Goal: Task Accomplishment & Management: Manage account settings

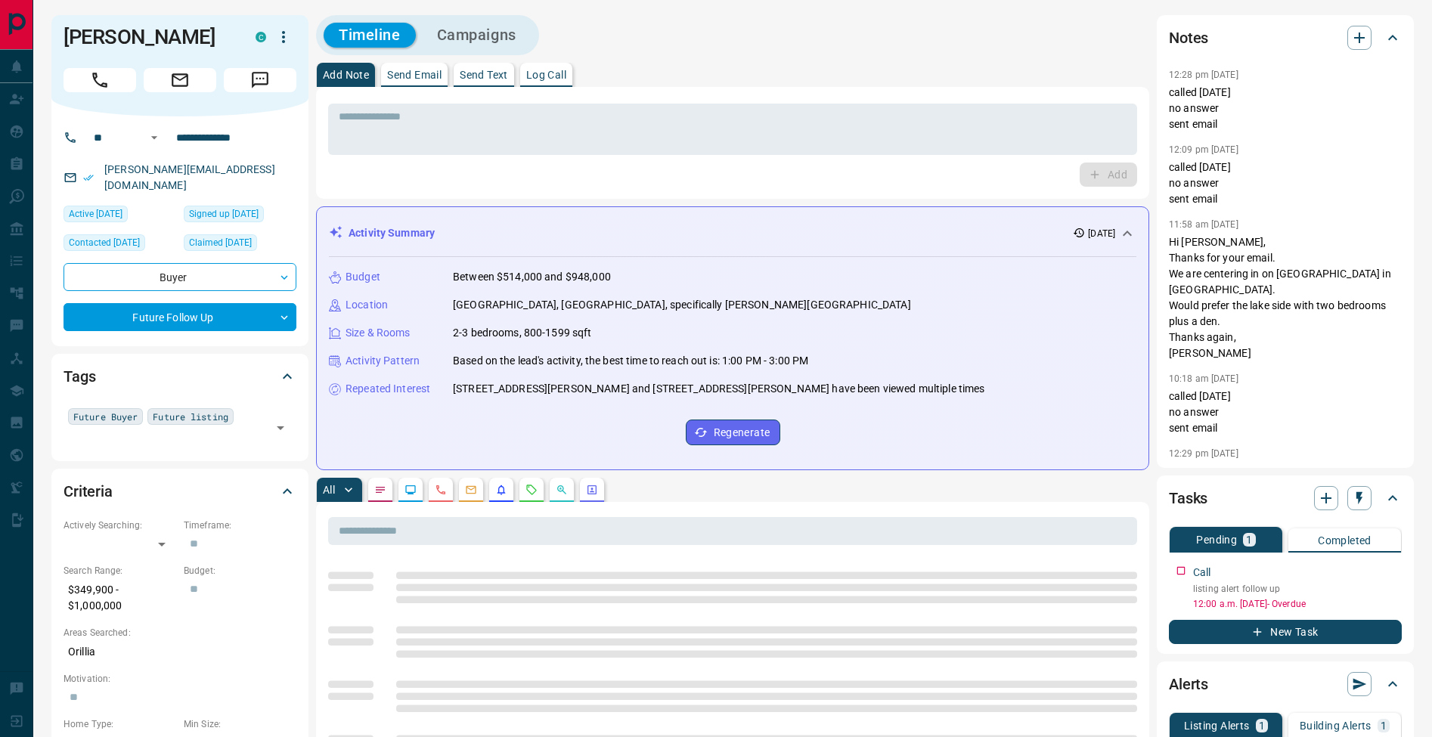
scroll to position [94, 0]
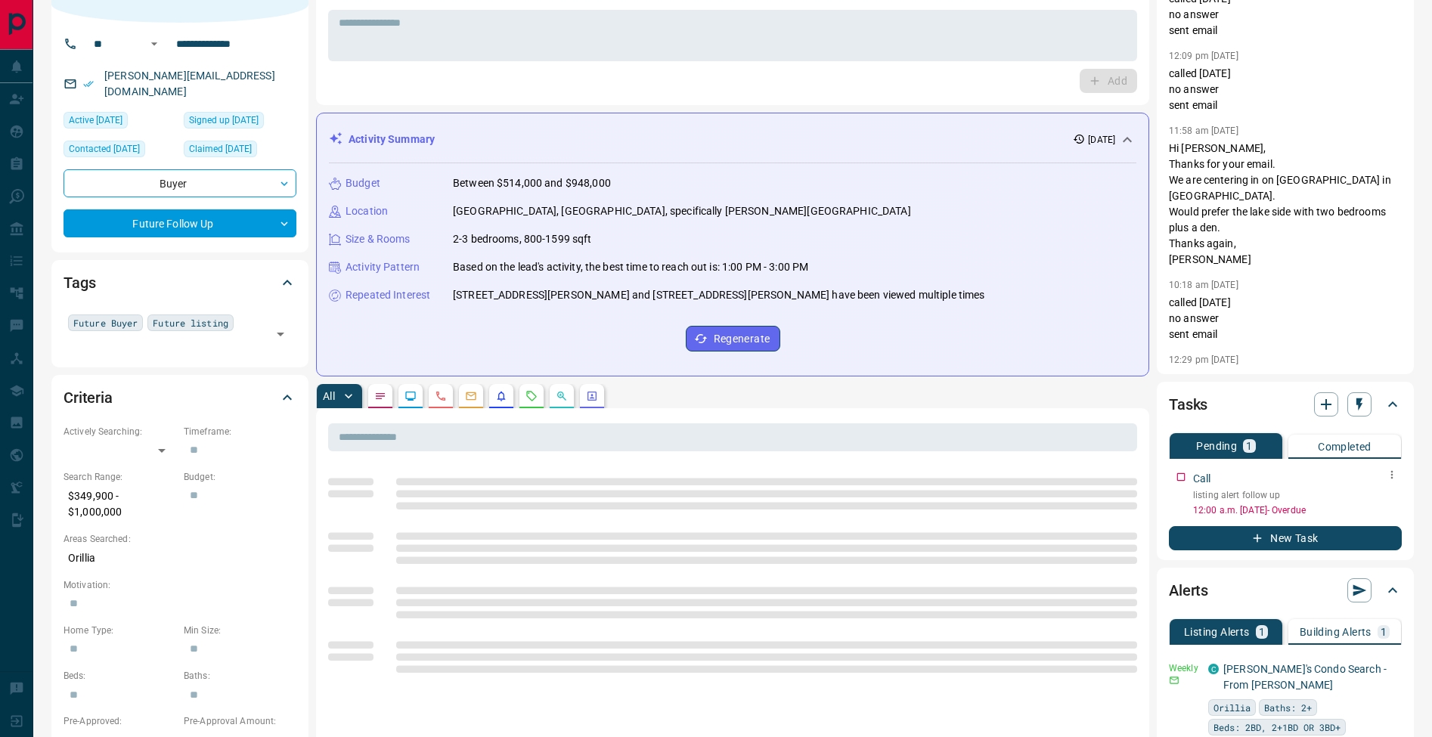
click at [1396, 478] on icon "button" at bounding box center [1392, 475] width 12 height 12
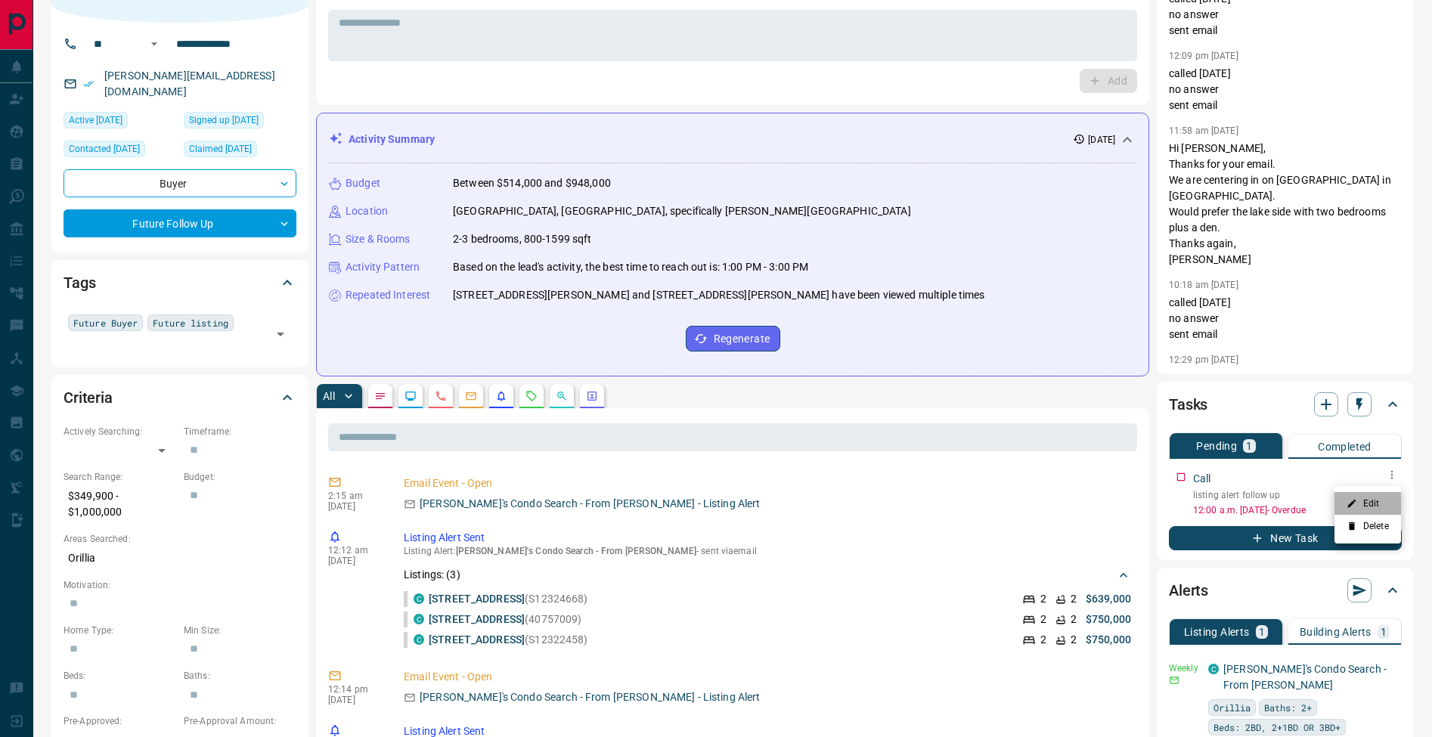
click at [1387, 503] on li "Edit" at bounding box center [1367, 503] width 67 height 23
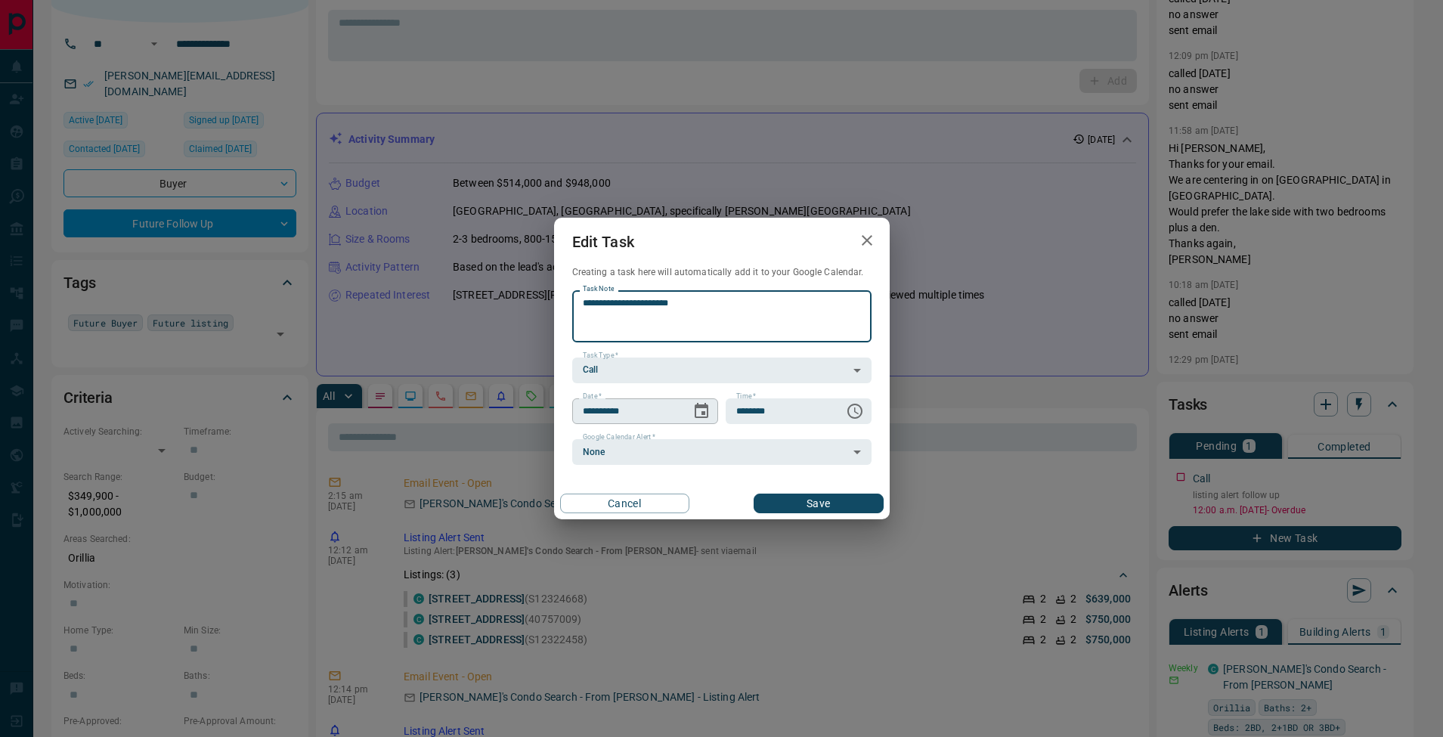
click at [708, 415] on icon "Choose date, selected date is Aug 13, 2025" at bounding box center [701, 411] width 18 height 18
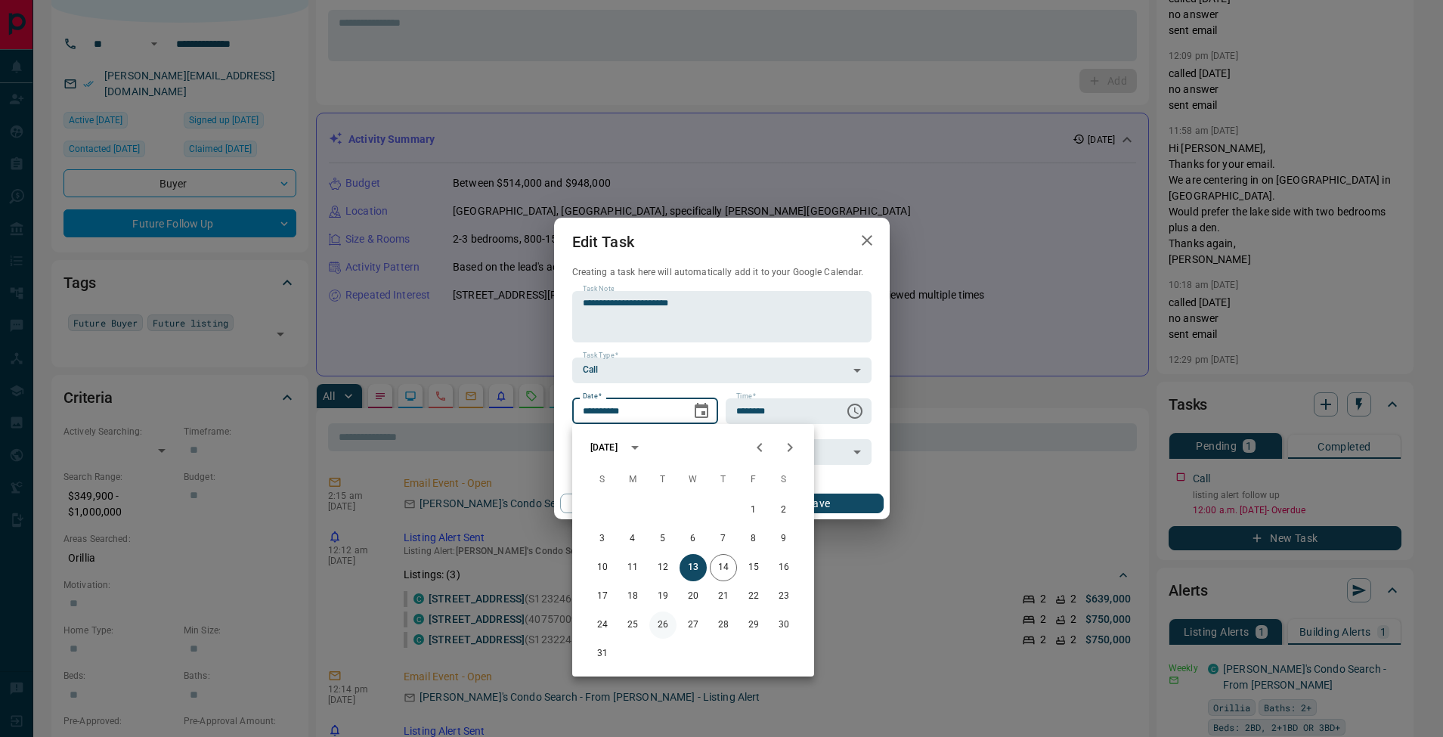
click at [661, 625] on button "26" at bounding box center [662, 625] width 27 height 27
type input "**********"
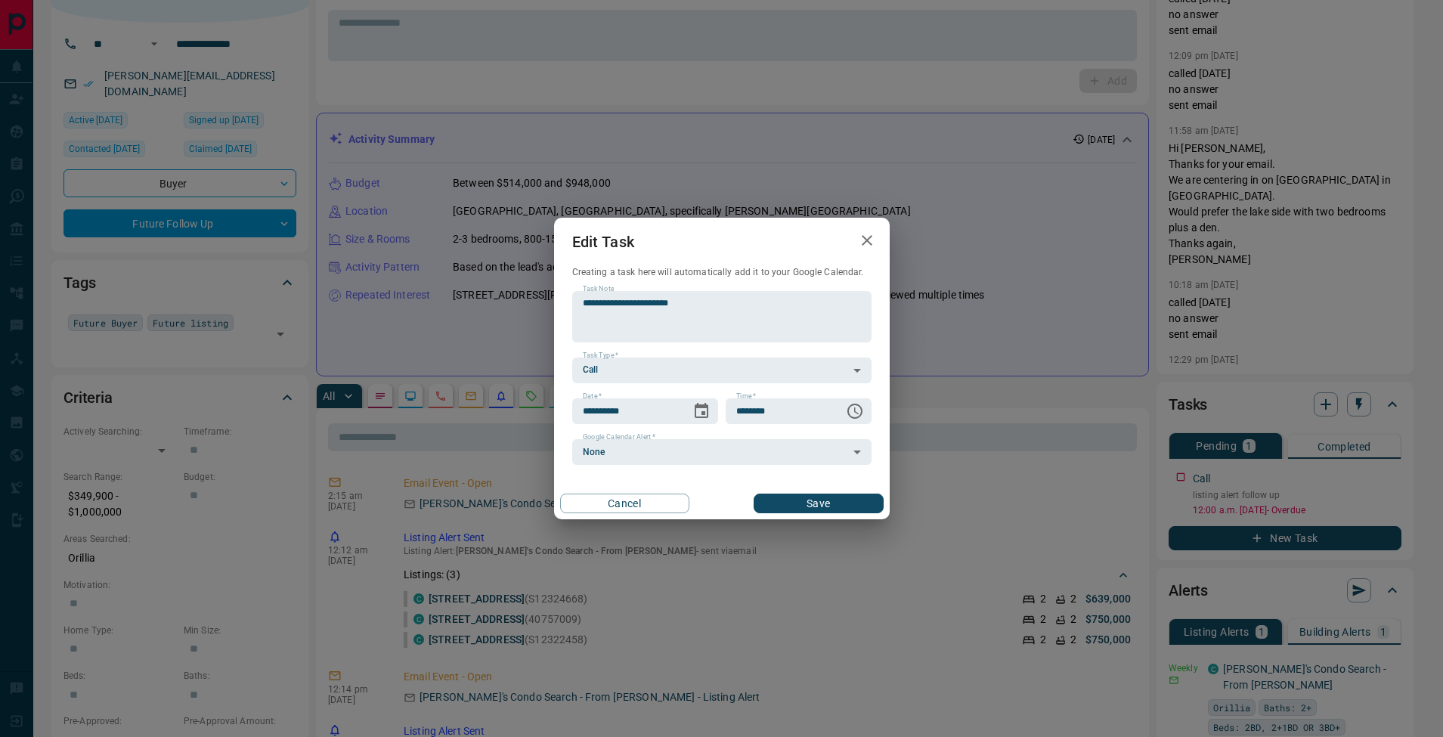
click at [813, 513] on div "Cancel Save" at bounding box center [722, 504] width 336 height 32
click at [814, 511] on button "Save" at bounding box center [818, 504] width 129 height 20
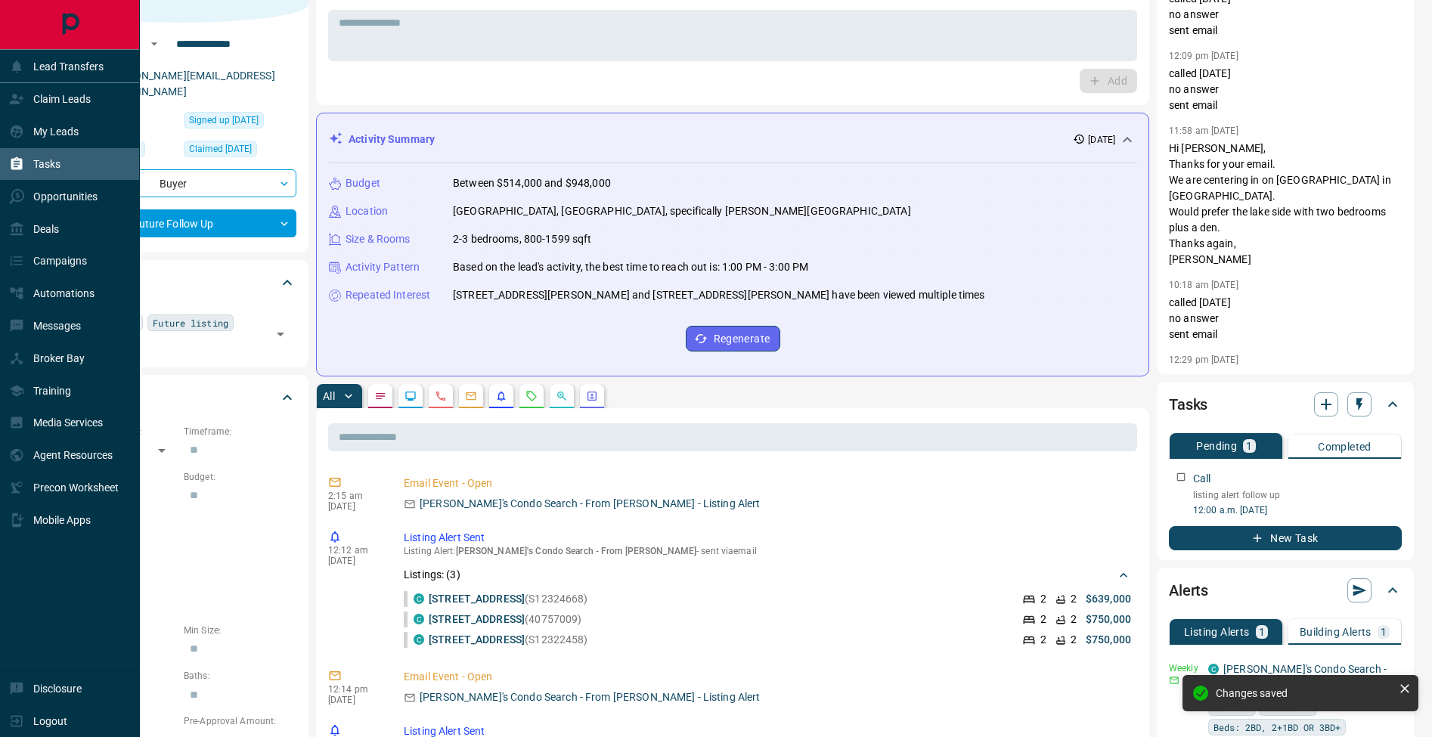
click at [28, 161] on div "Tasks" at bounding box center [34, 164] width 51 height 25
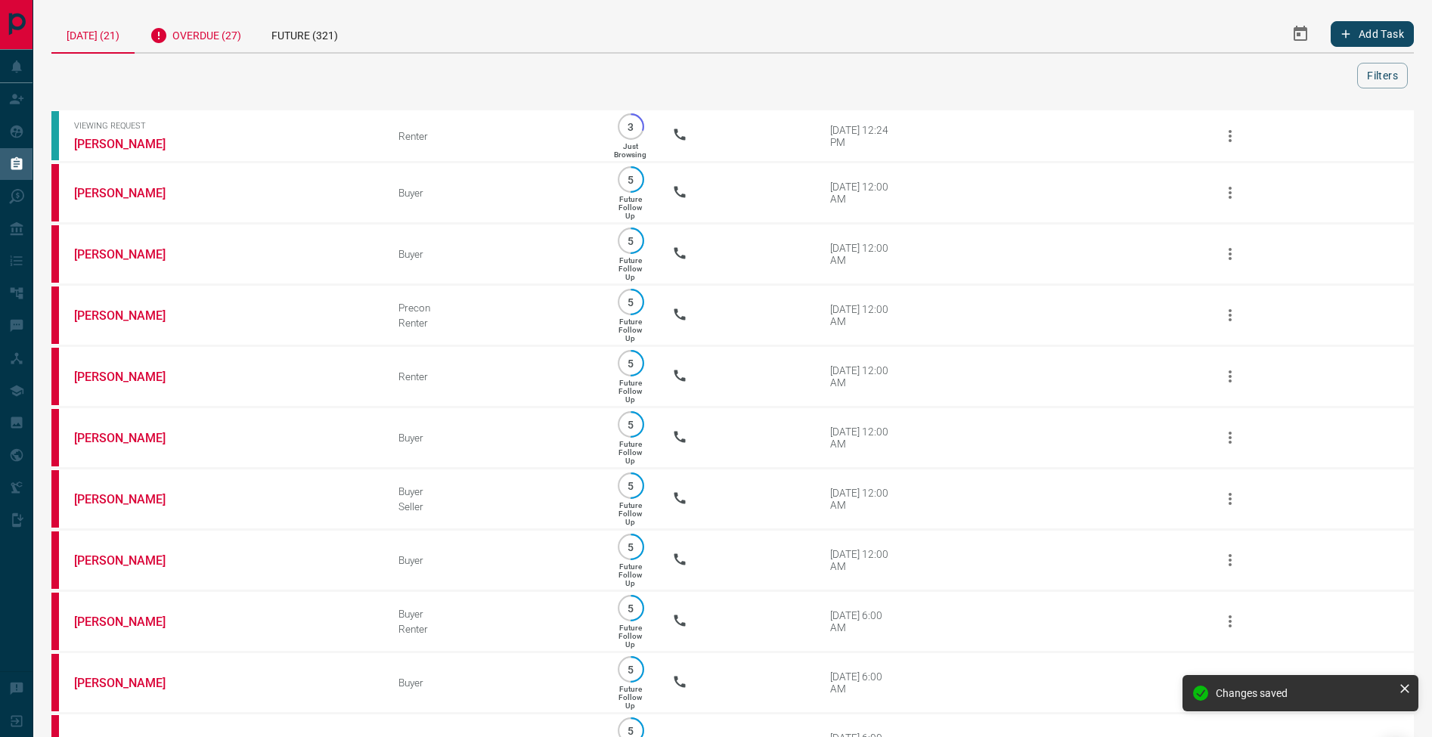
click at [191, 29] on div "Overdue (27)" at bounding box center [196, 33] width 122 height 37
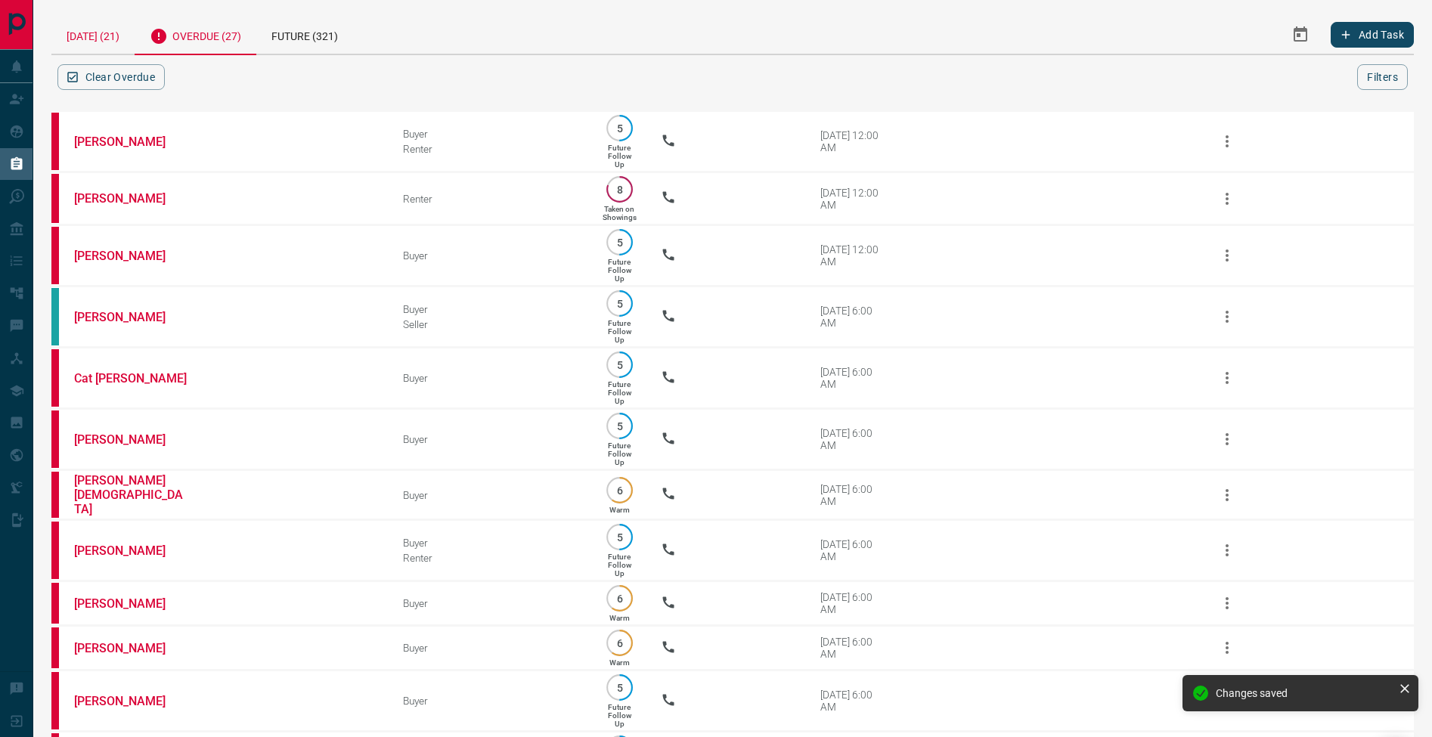
click at [107, 38] on div "[DATE] (21)" at bounding box center [92, 34] width 83 height 39
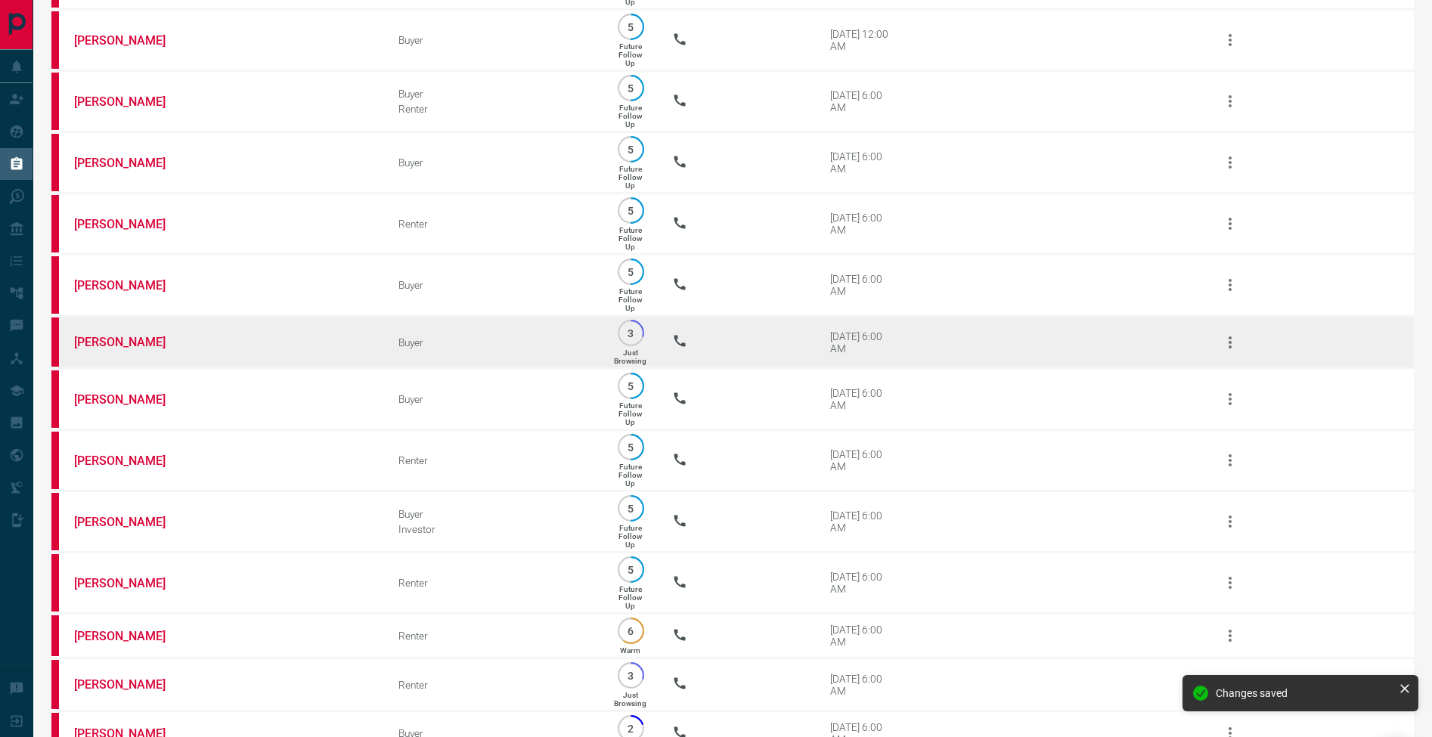
scroll to position [708, 0]
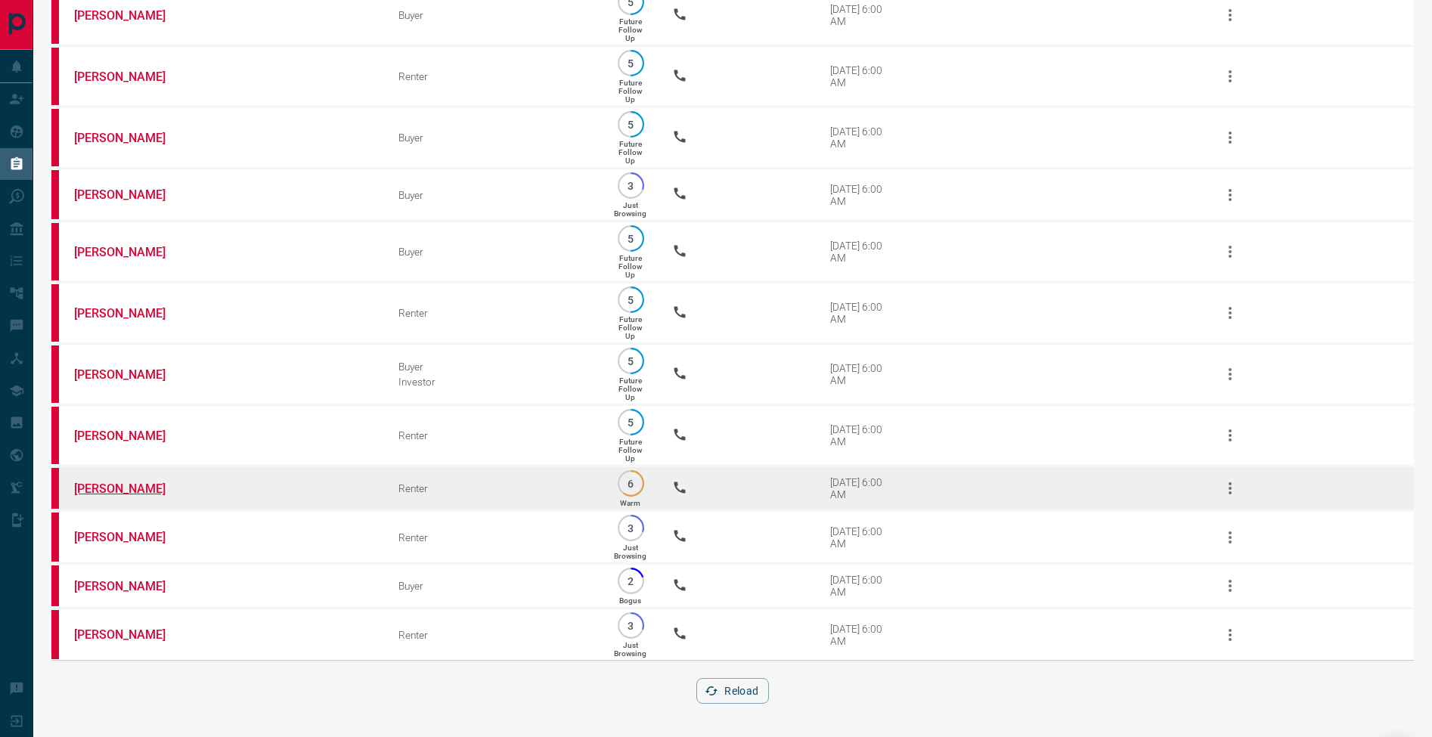
click at [116, 482] on link "[PERSON_NAME]" at bounding box center [130, 489] width 113 height 14
